Goal: Transaction & Acquisition: Purchase product/service

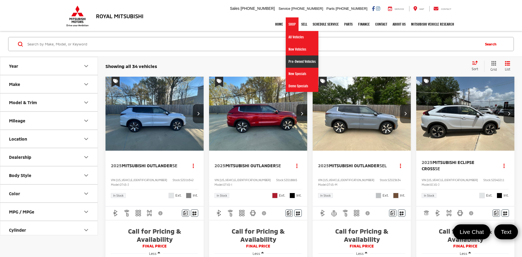
click at [293, 64] on link "Pre-Owned Vehicles" at bounding box center [302, 61] width 33 height 12
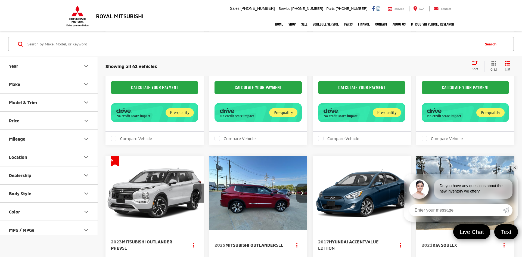
click at [318, 47] on input "Search by Make, Model, or Keyword" at bounding box center [253, 44] width 452 height 13
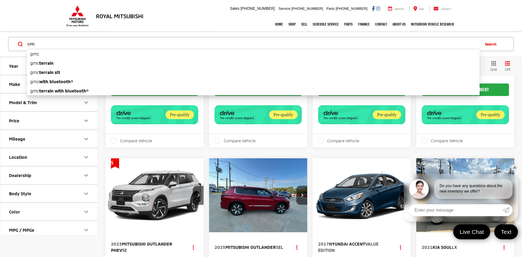
scroll to position [442, 0]
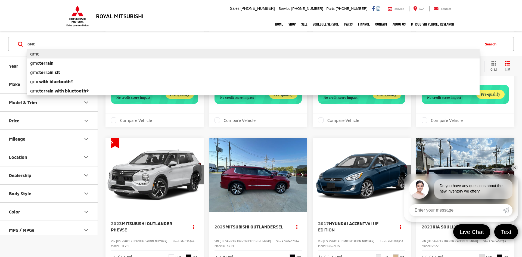
click at [311, 56] on li "gmc" at bounding box center [253, 54] width 452 height 10
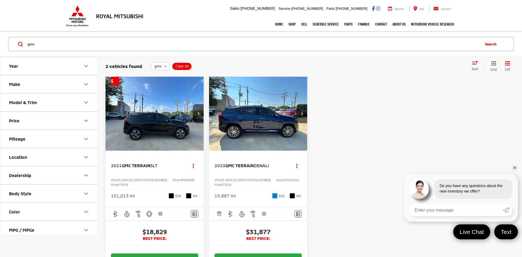
scroll to position [4, 0]
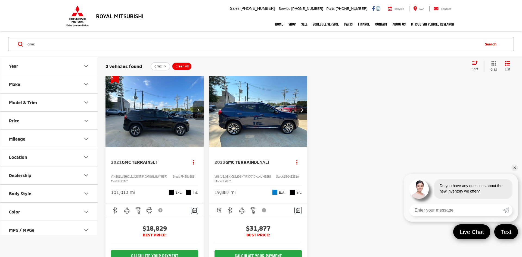
click at [284, 176] on span "SZ043231A" at bounding box center [291, 176] width 15 height 3
copy span "SZ043231A"
click at [204, 49] on div "gmc gmc gmc gmc terrain gmc terrain slt gmc with bluetooth® gmc terrain with bl…" at bounding box center [253, 44] width 452 height 13
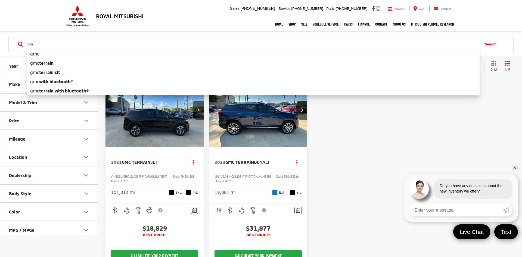
type input "g"
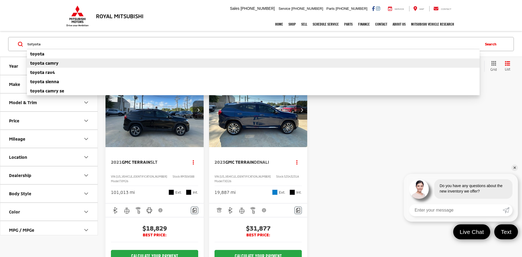
click at [164, 63] on li "toyota camry" at bounding box center [253, 62] width 452 height 9
type input "toyota camry"
